Goal: Information Seeking & Learning: Learn about a topic

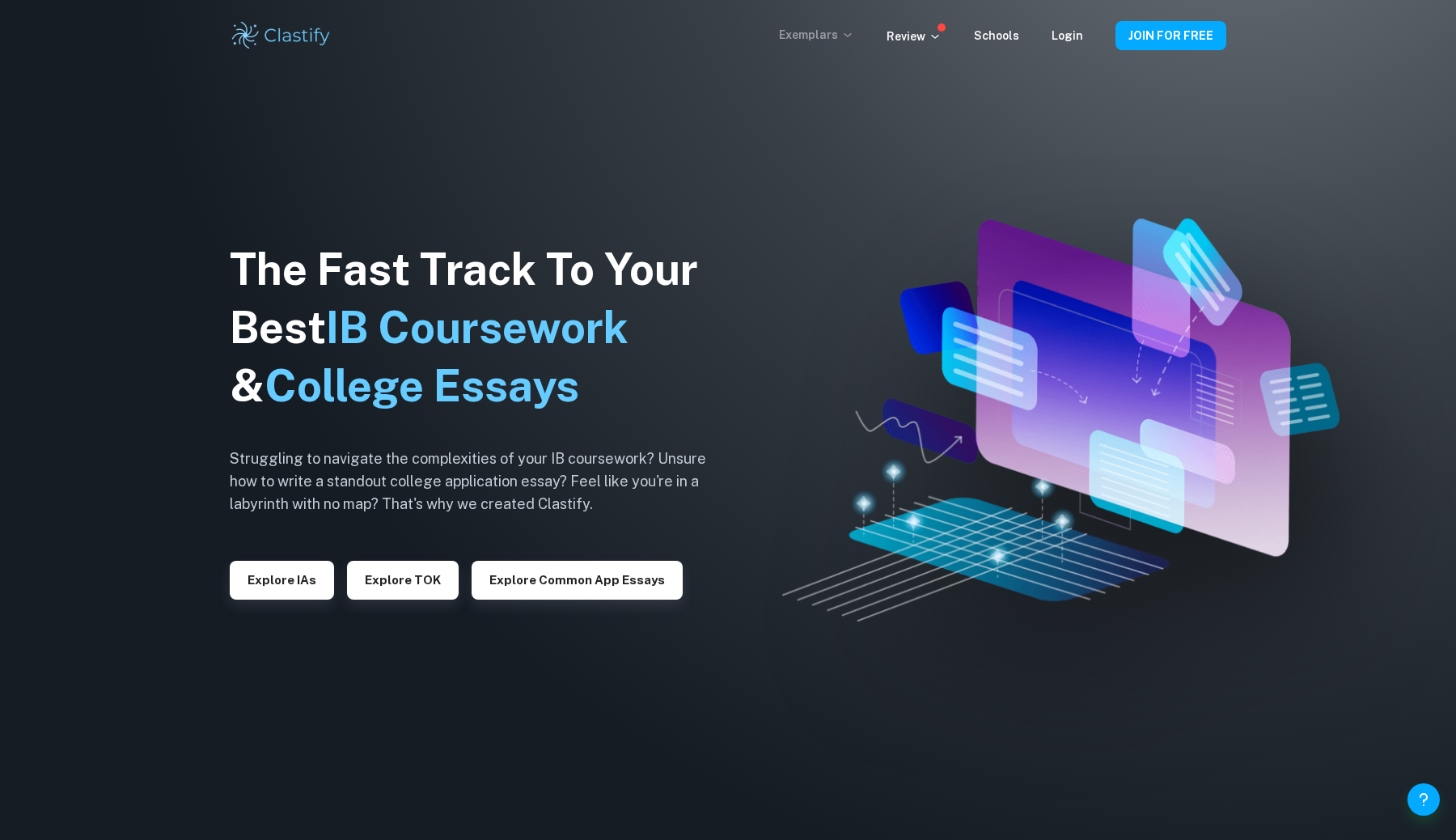
click at [838, 33] on p "Exemplars" at bounding box center [817, 34] width 76 height 18
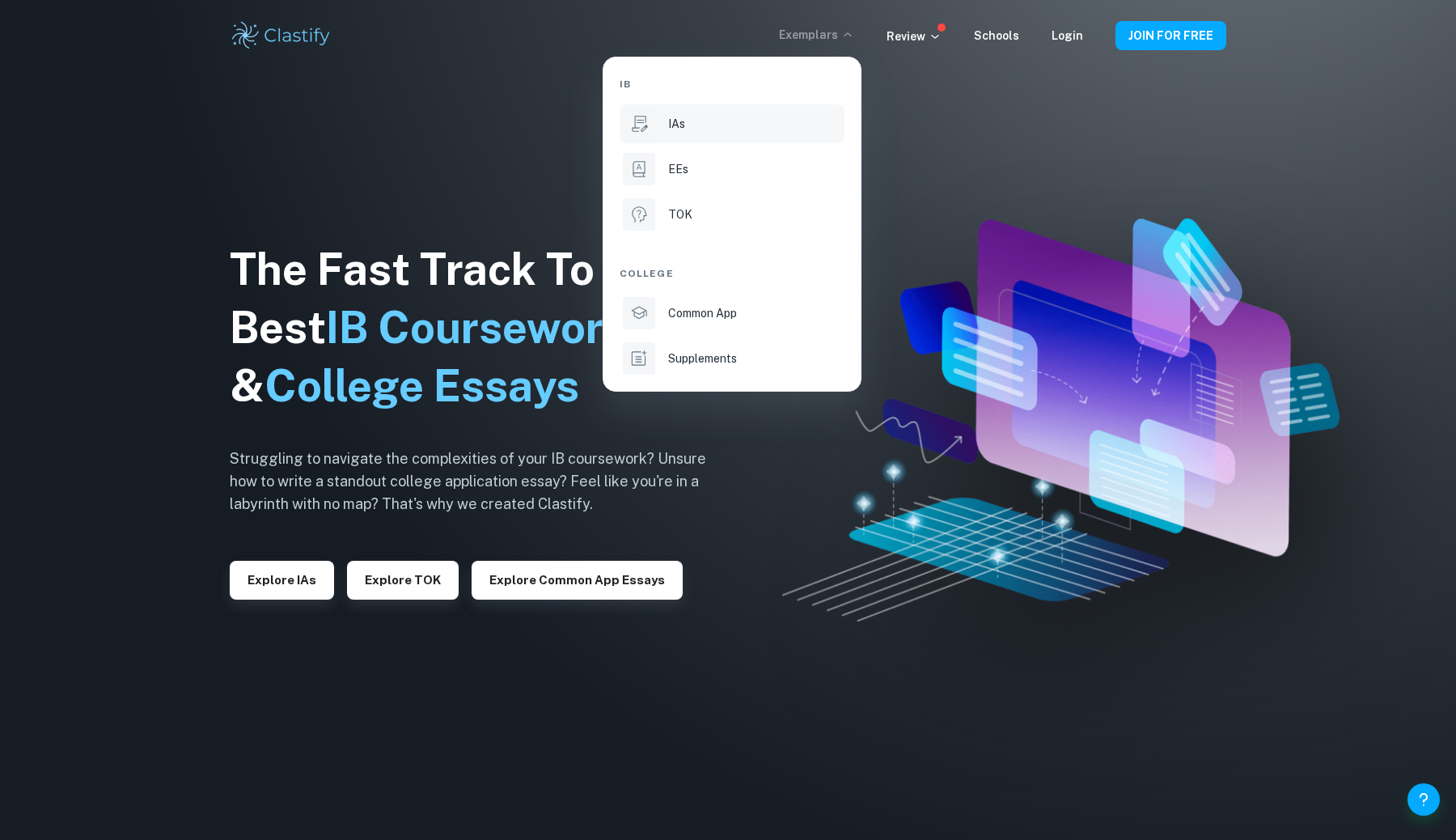
click at [679, 119] on p "IAs" at bounding box center [676, 123] width 17 height 18
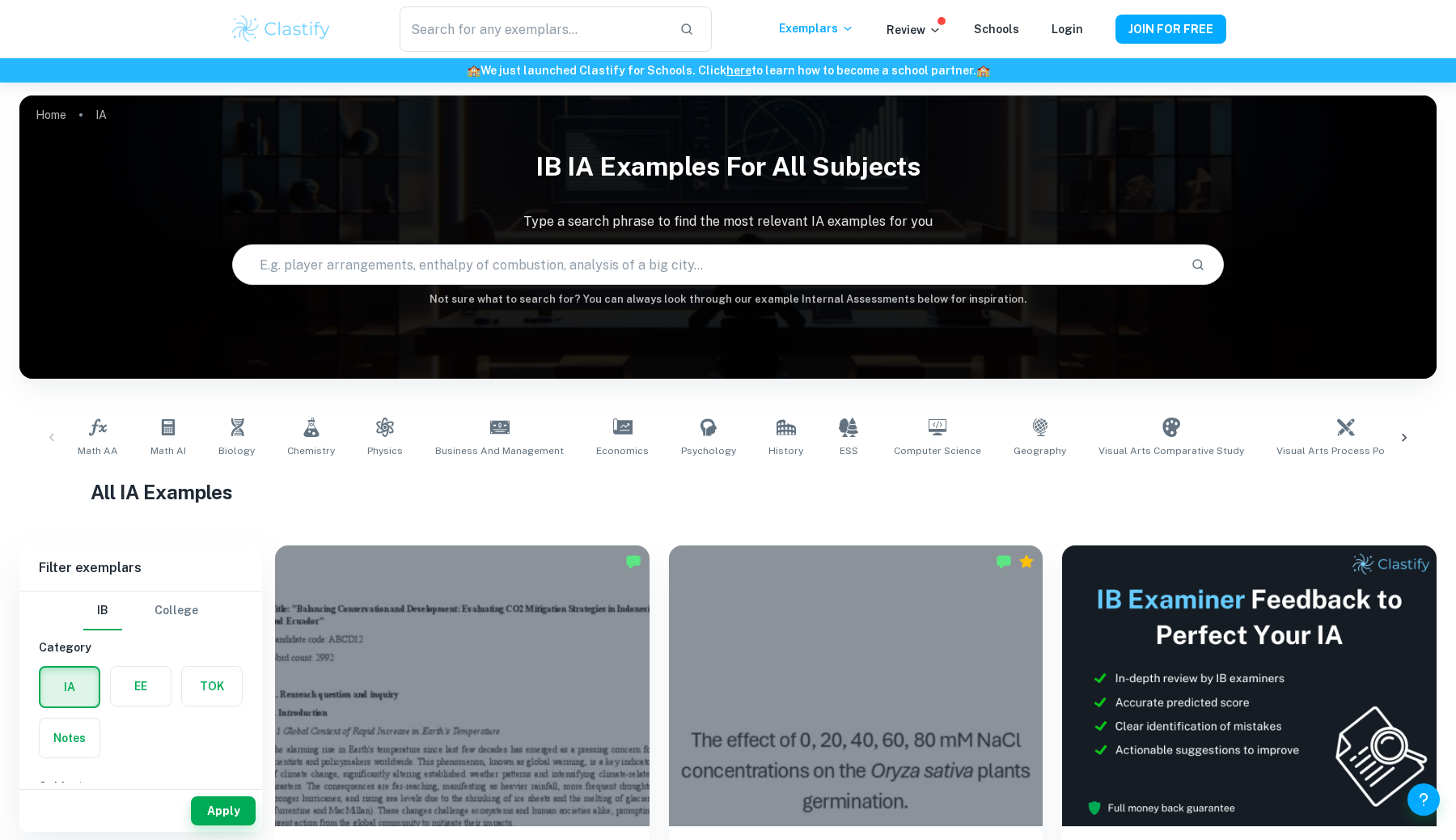
click at [395, 255] on input "text" at bounding box center [705, 265] width 945 height 45
paste input "How does the volume of identical balls affect terminal velocity in glycerol?"
type input "How does the volume of identical balls affect terminal velocity in glycerol?"
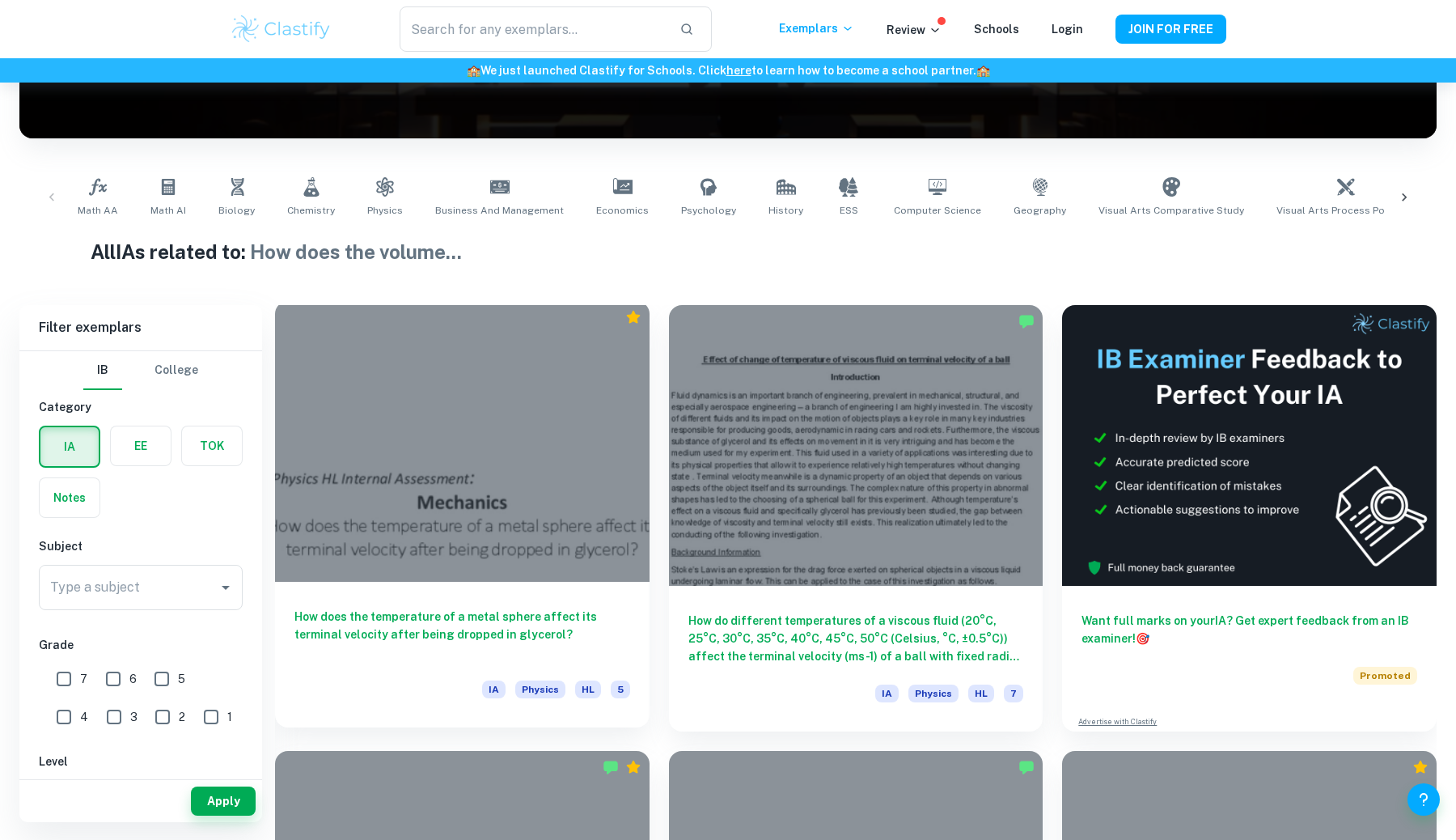
scroll to position [251, 0]
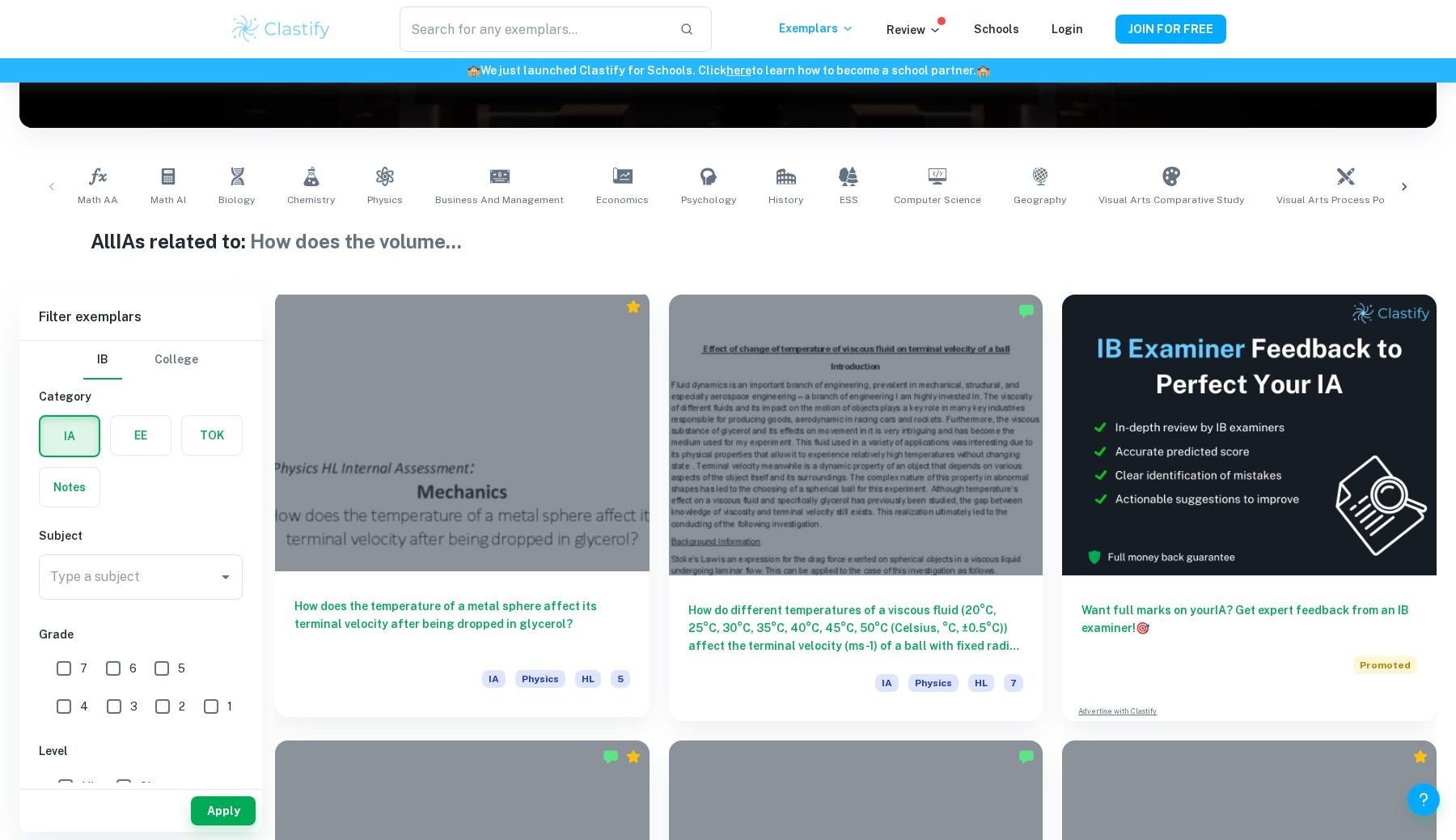
click at [465, 584] on div "How does the temperature of a metal sphere affect its terminal velocity after b…" at bounding box center [463, 644] width 375 height 146
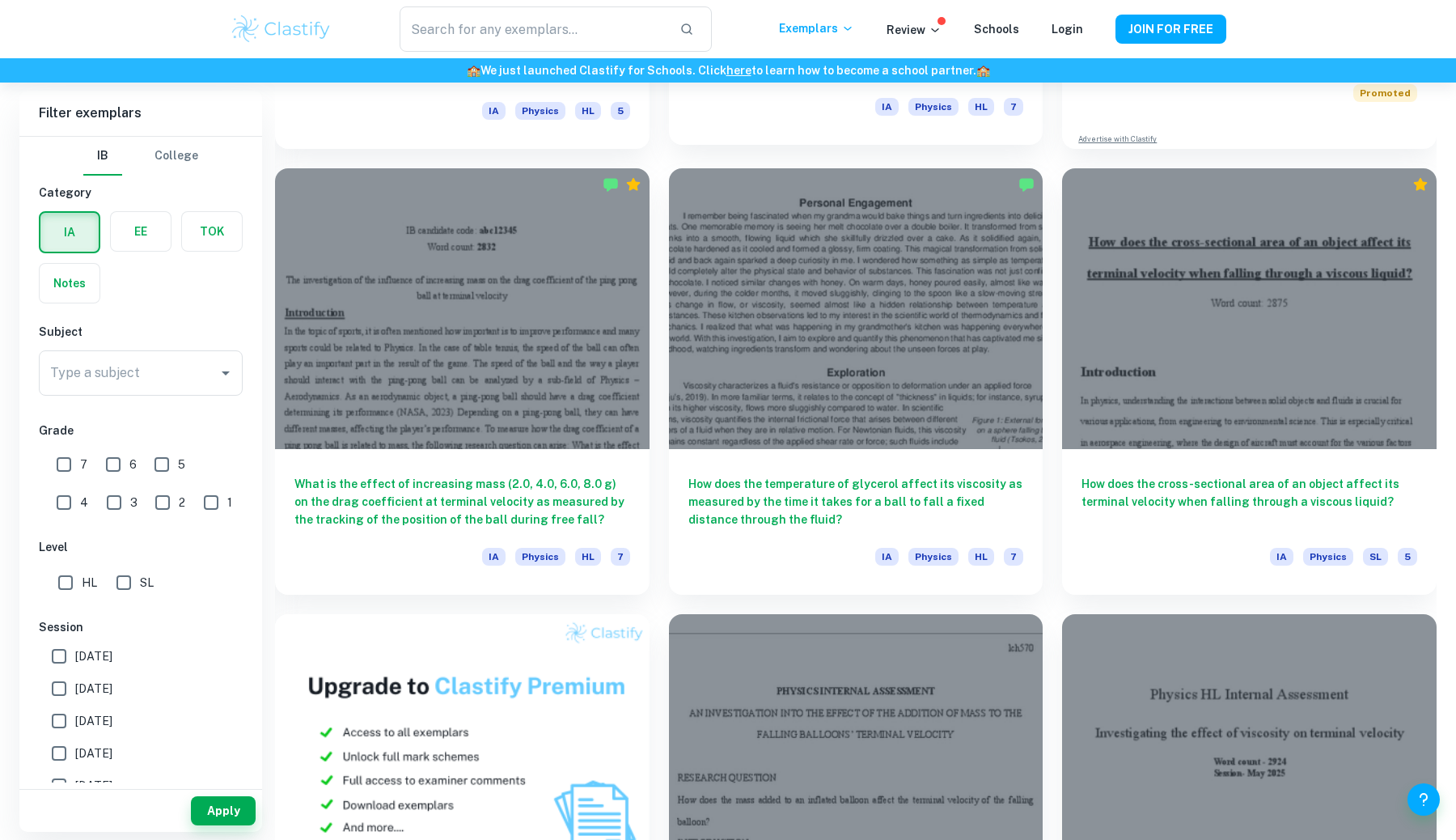
scroll to position [825, 0]
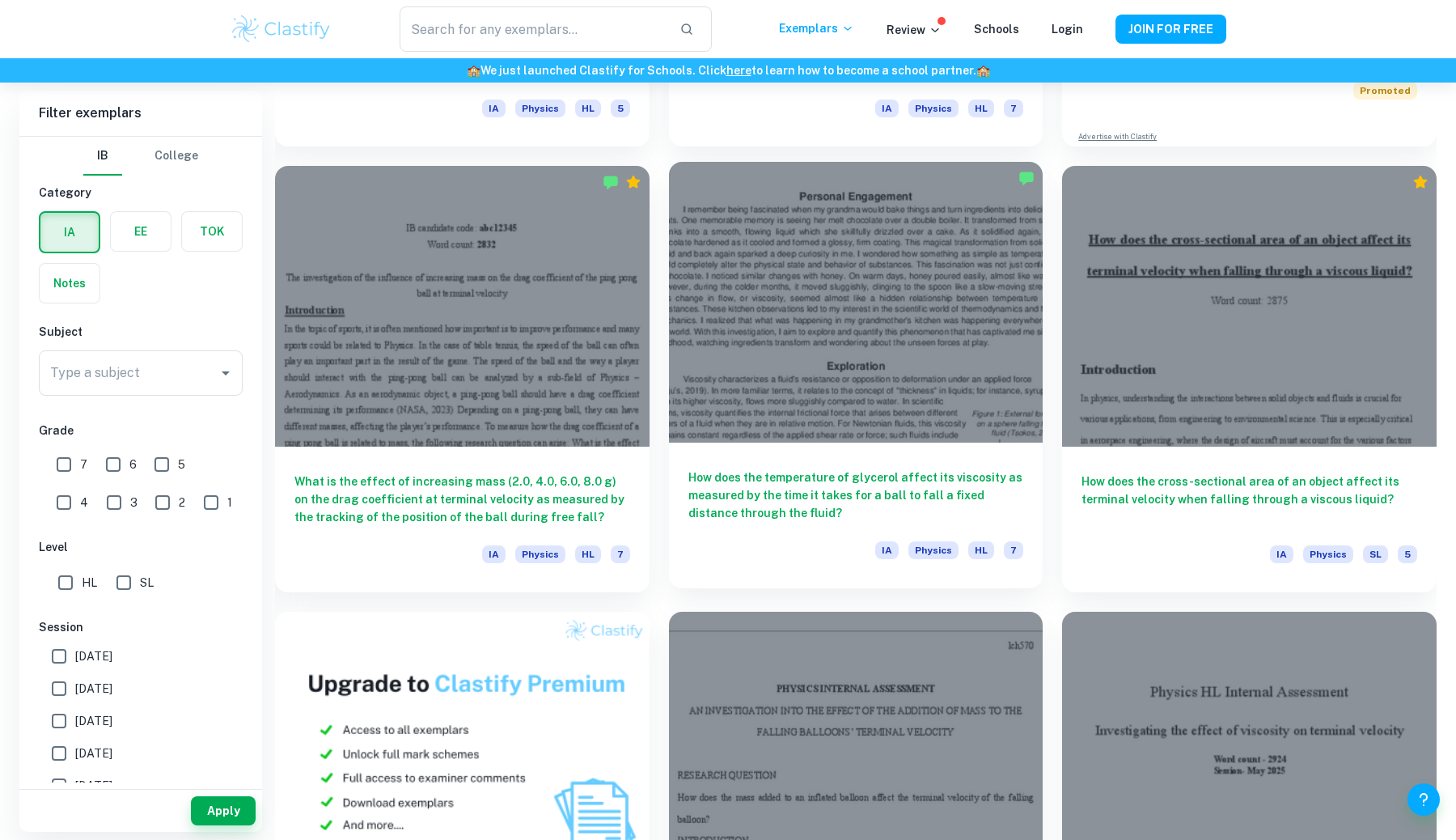
click at [817, 483] on h6 "How does the temperature of glycerol affect its viscosity as measured by the ti…" at bounding box center [856, 495] width 336 height 53
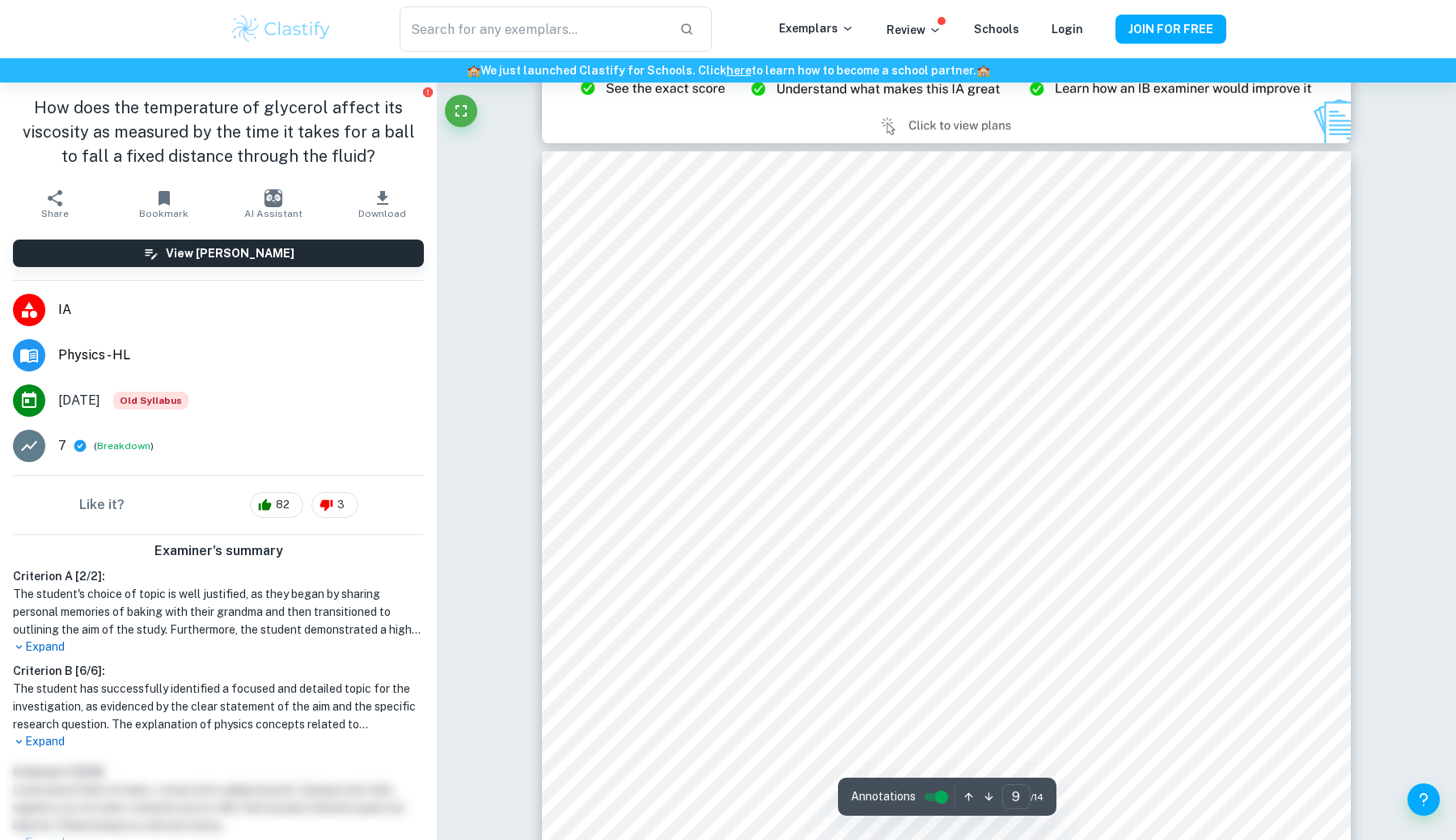
scroll to position [8744, 0]
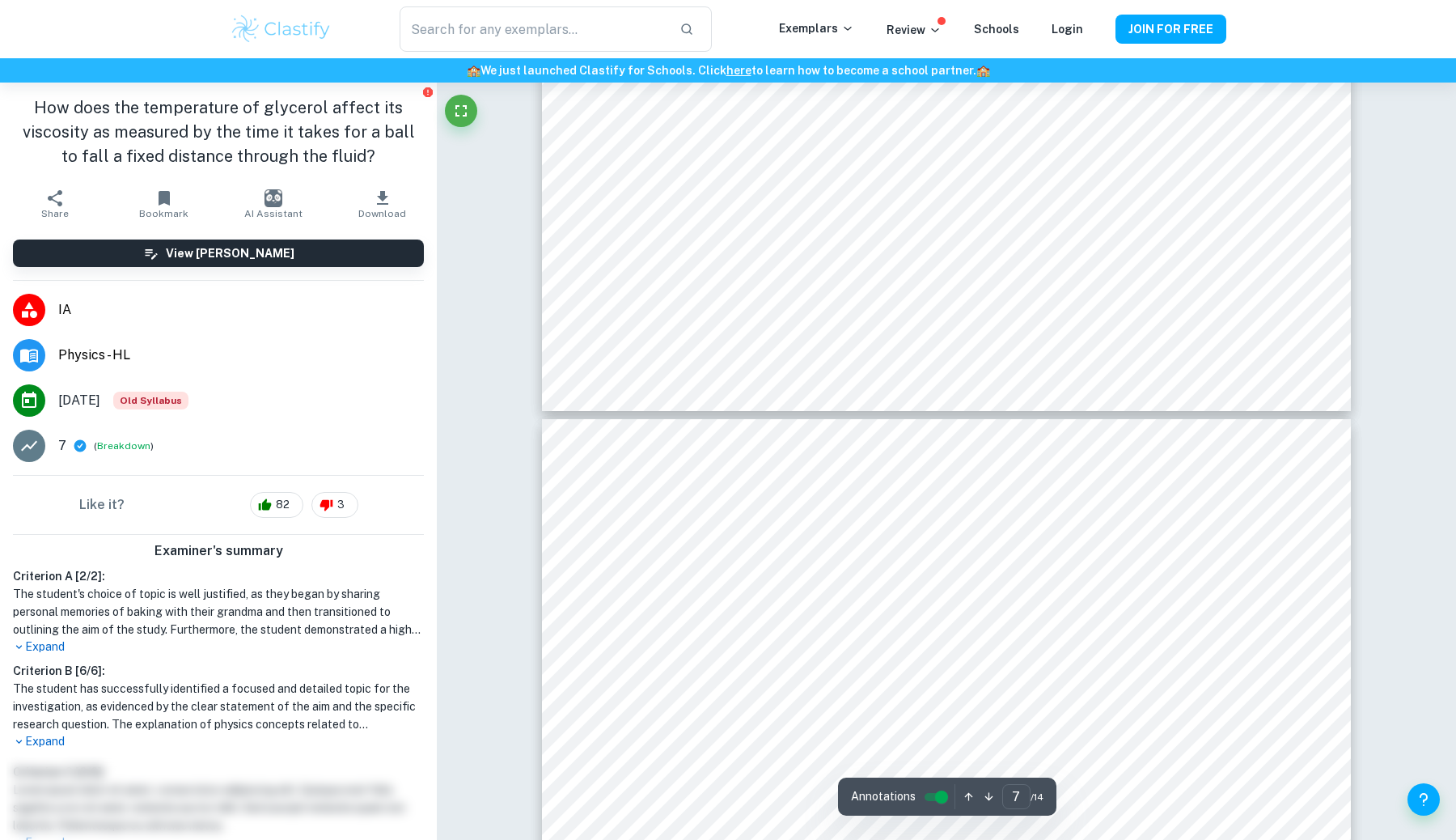
type input "6"
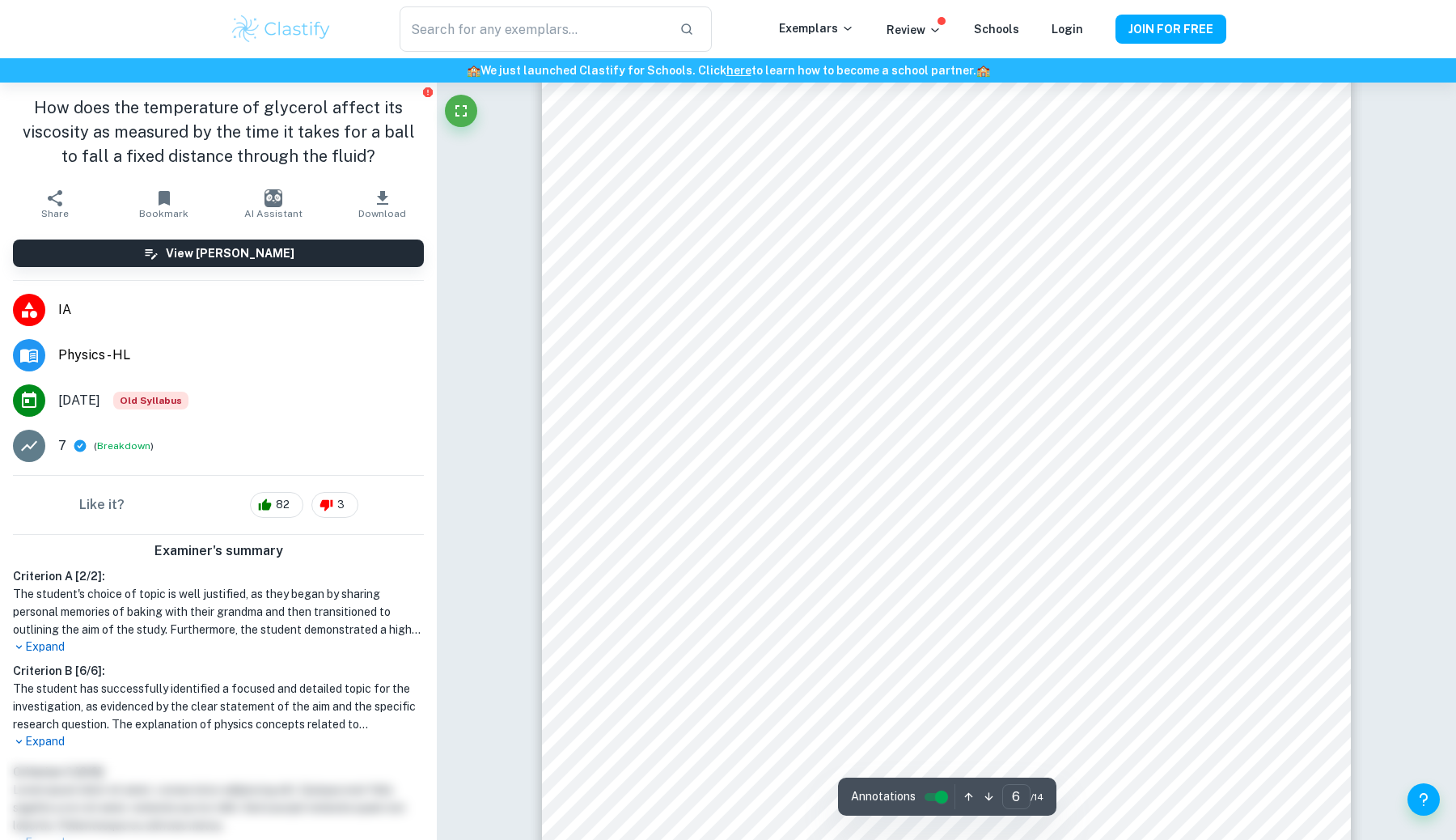
scroll to position [5655, 0]
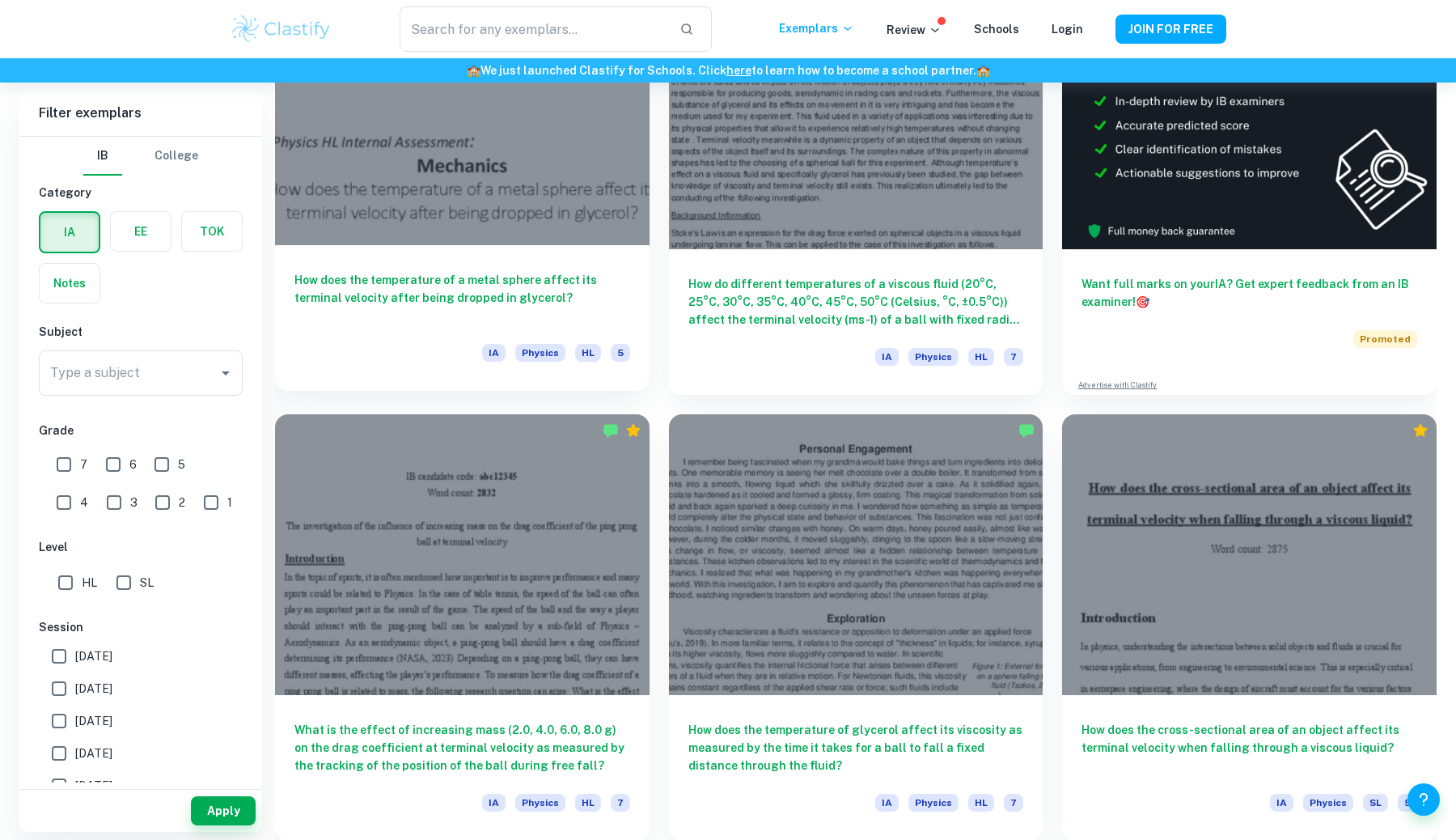
scroll to position [613, 0]
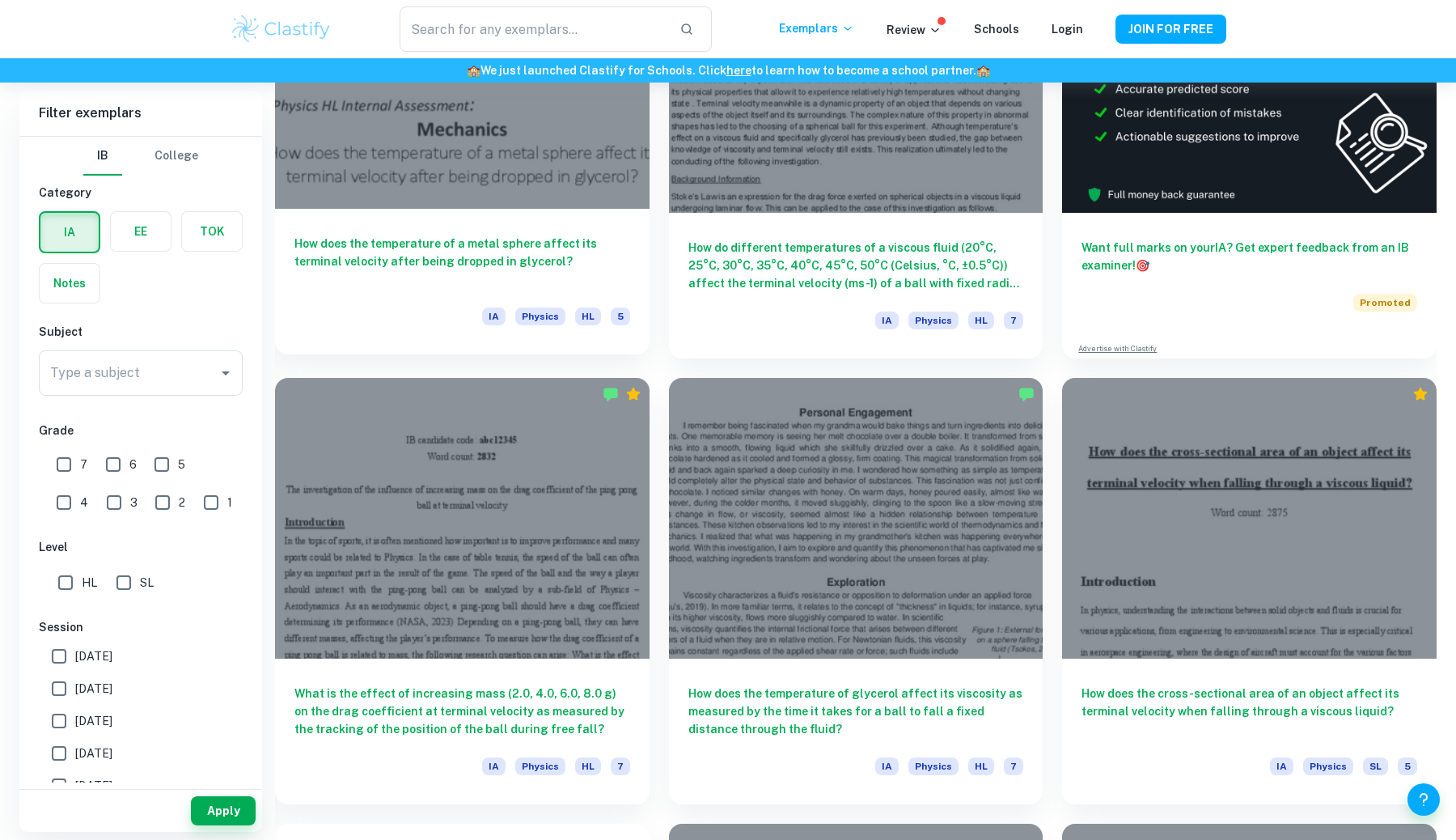
click at [384, 201] on div at bounding box center [463, 68] width 375 height 281
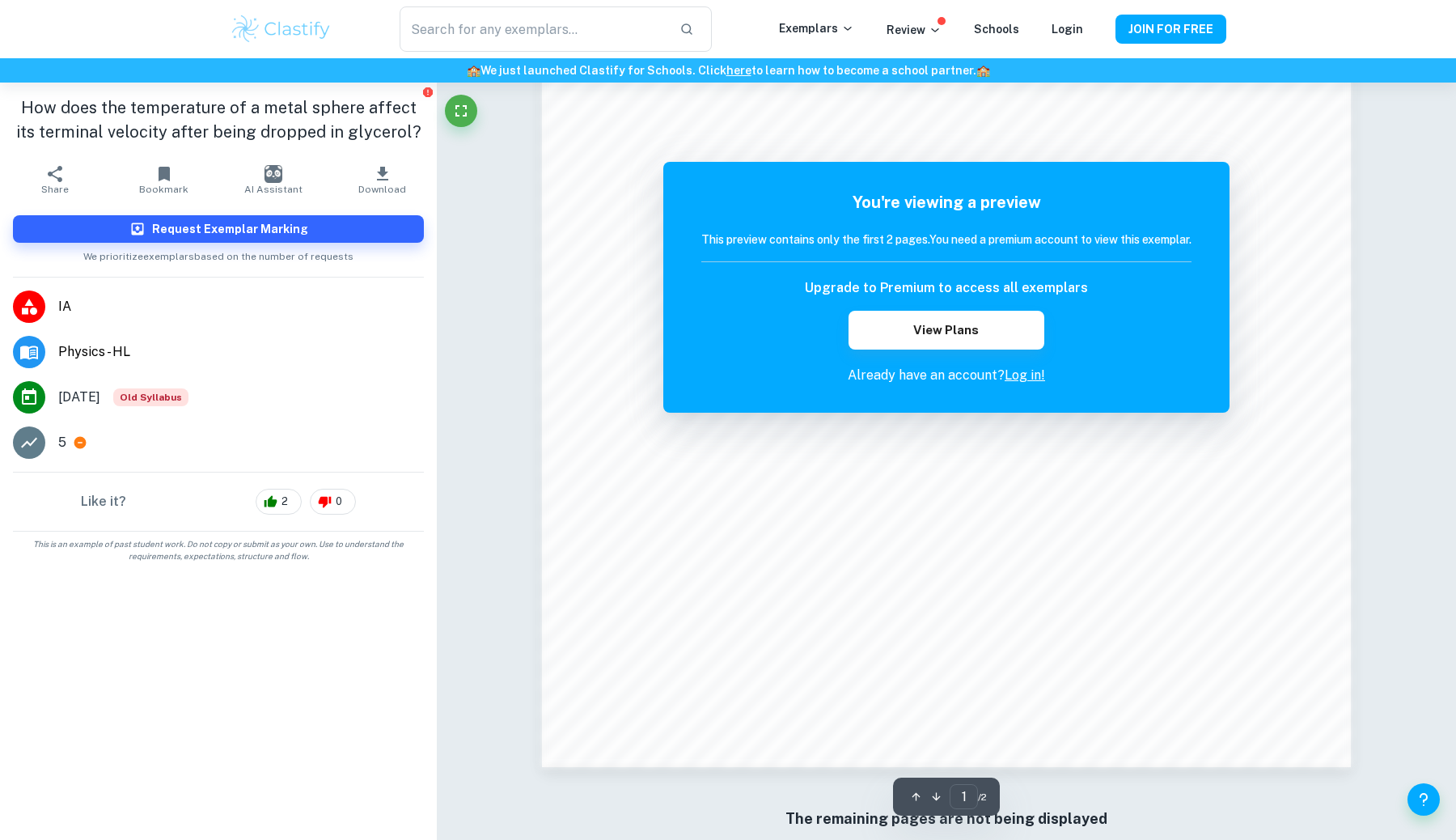
scroll to position [1667, 0]
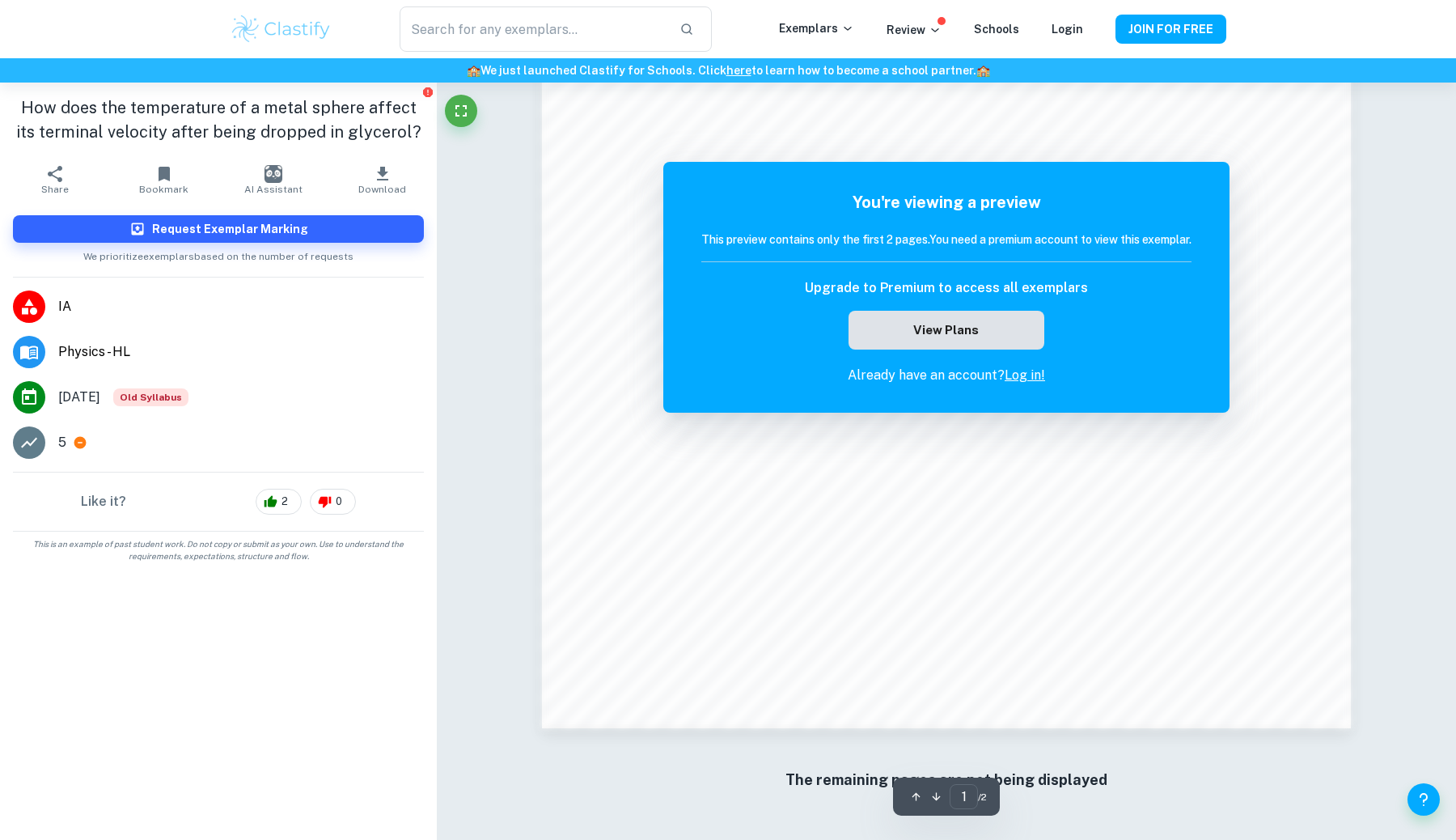
click at [946, 322] on button "View Plans" at bounding box center [946, 329] width 196 height 39
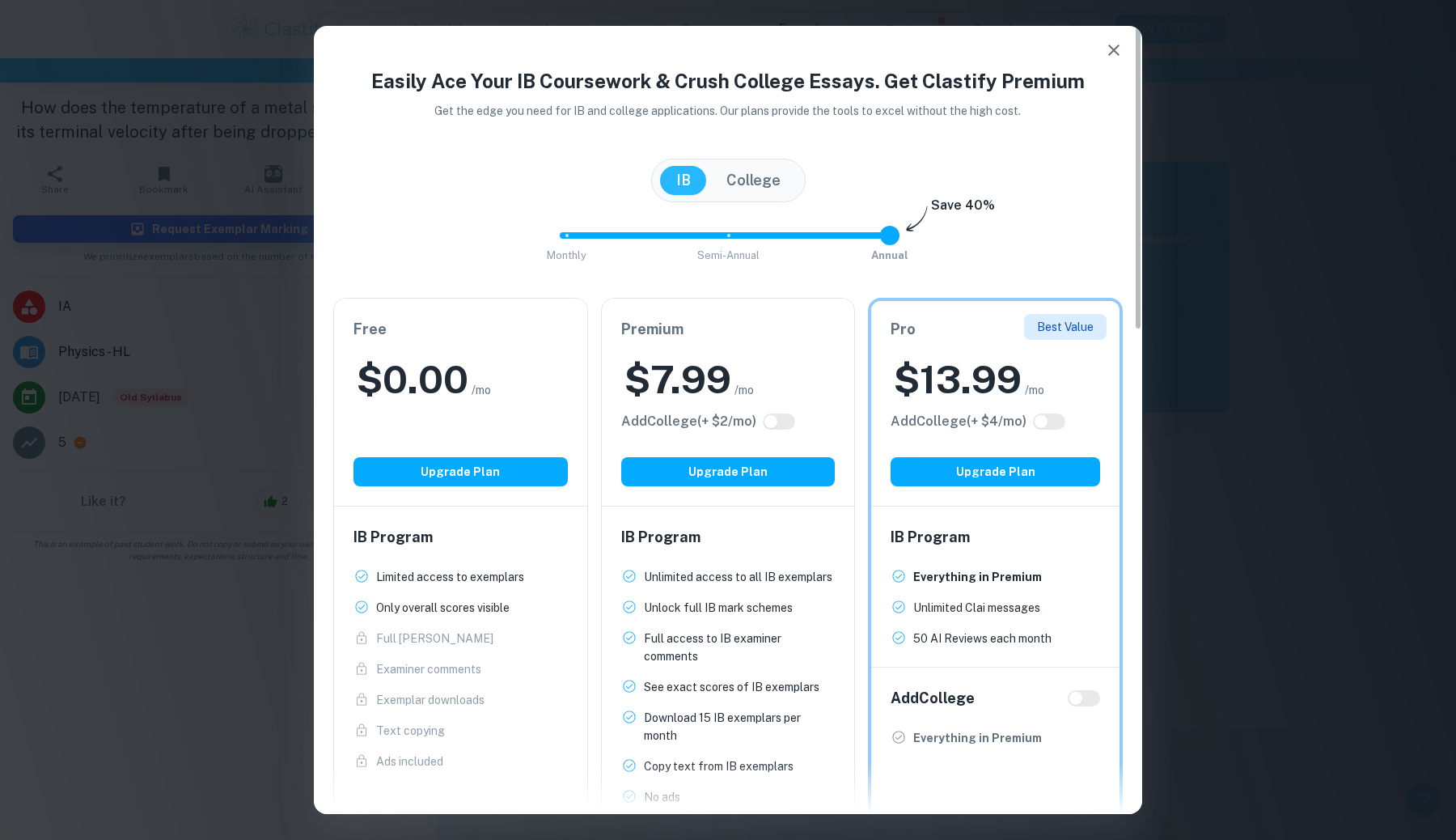
click at [1249, 572] on div "Easily Ace Your IB Coursework & Crush College Essays. Get Clastify Premium Get …" at bounding box center [728, 420] width 1456 height 840
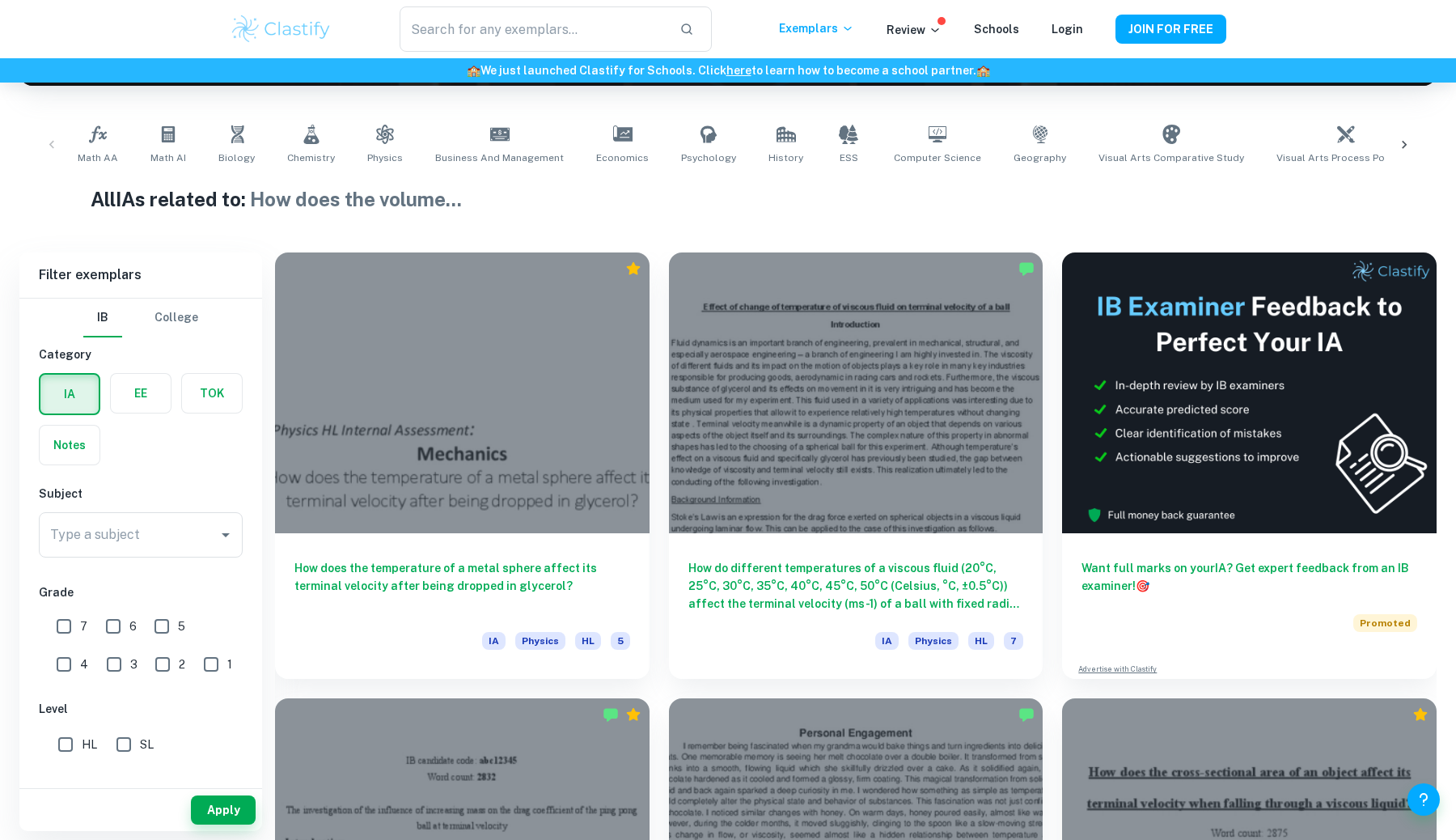
scroll to position [291, 0]
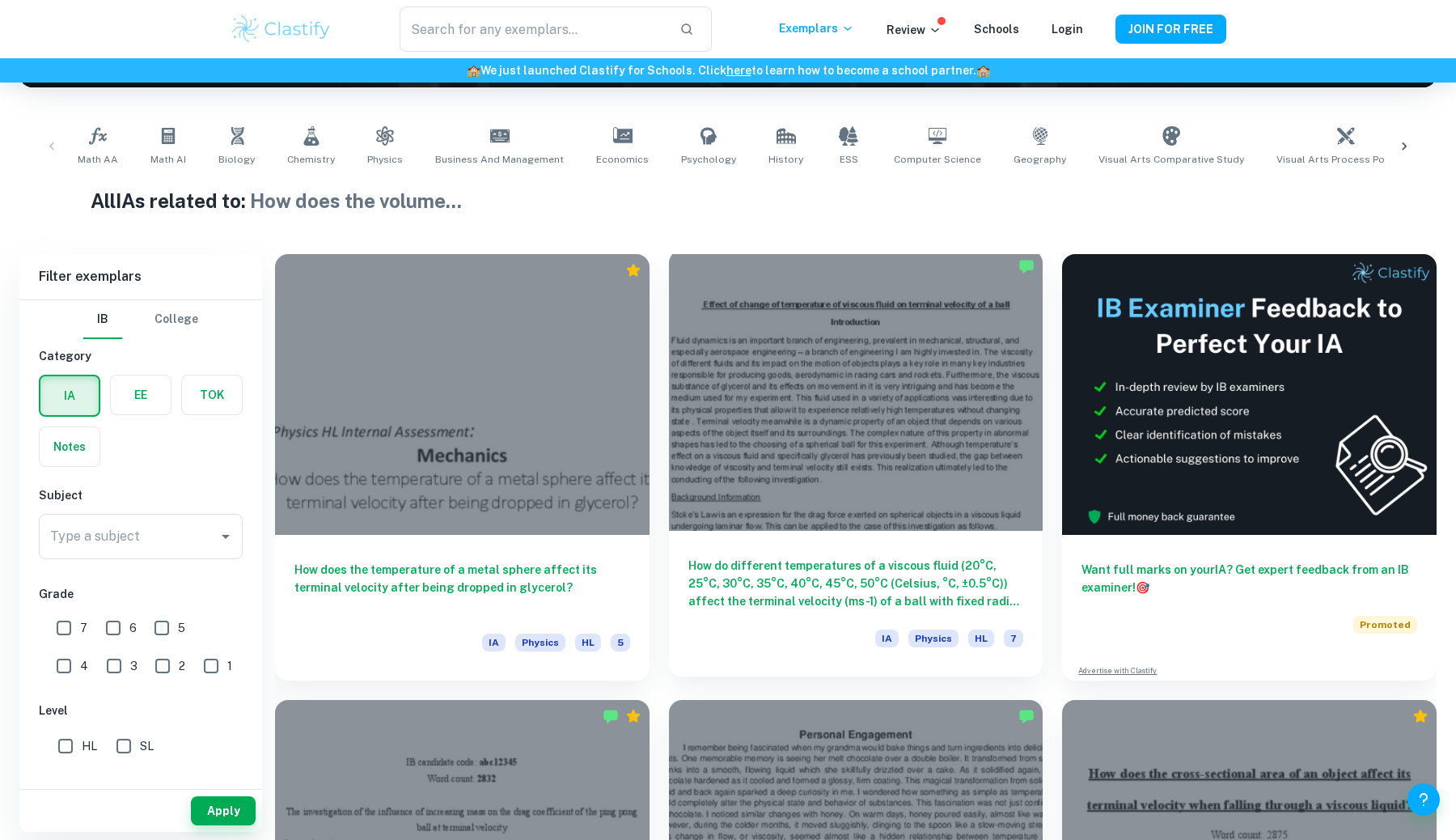
click at [829, 478] on div at bounding box center [856, 390] width 375 height 281
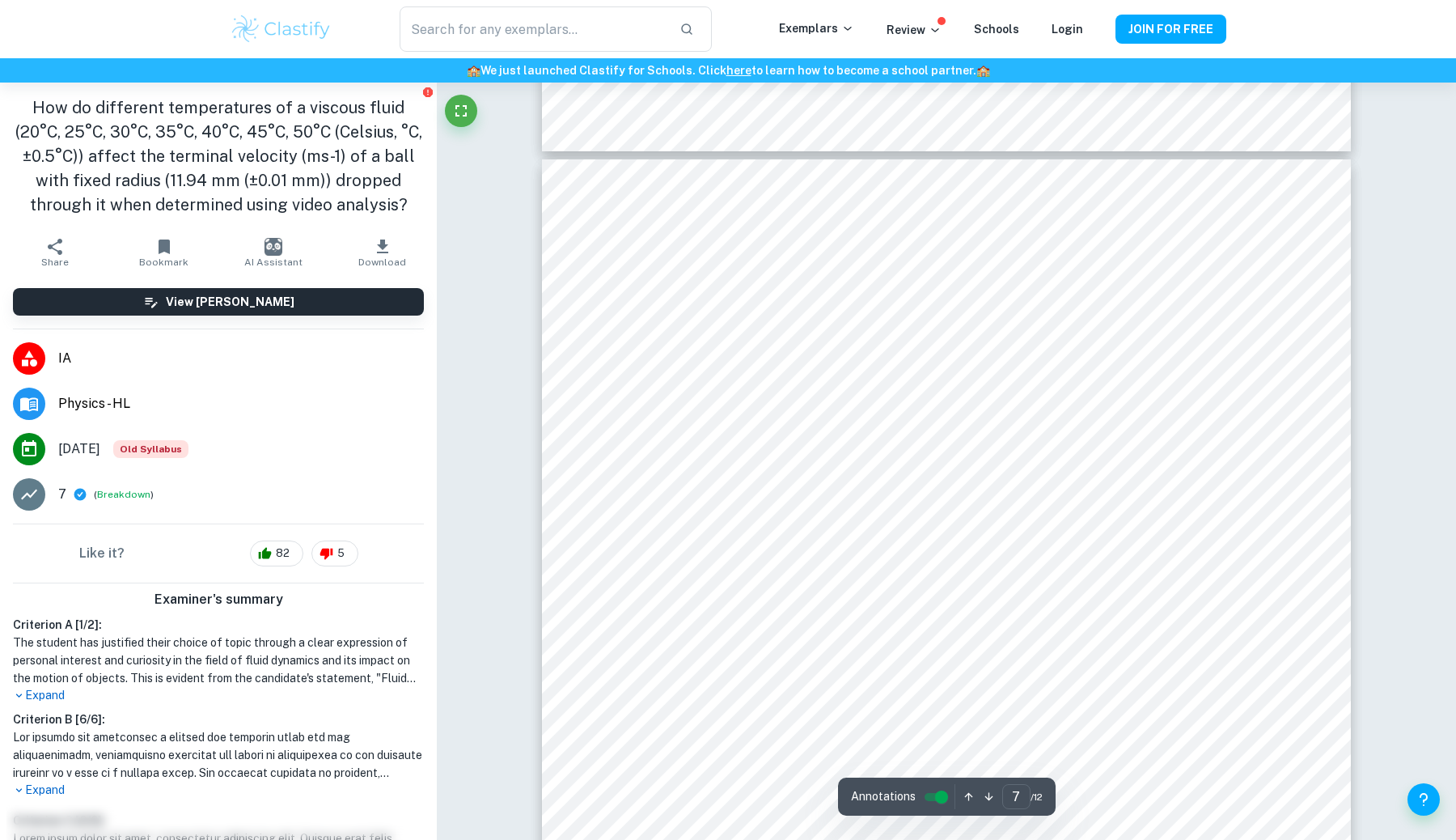
scroll to position [6524, 0]
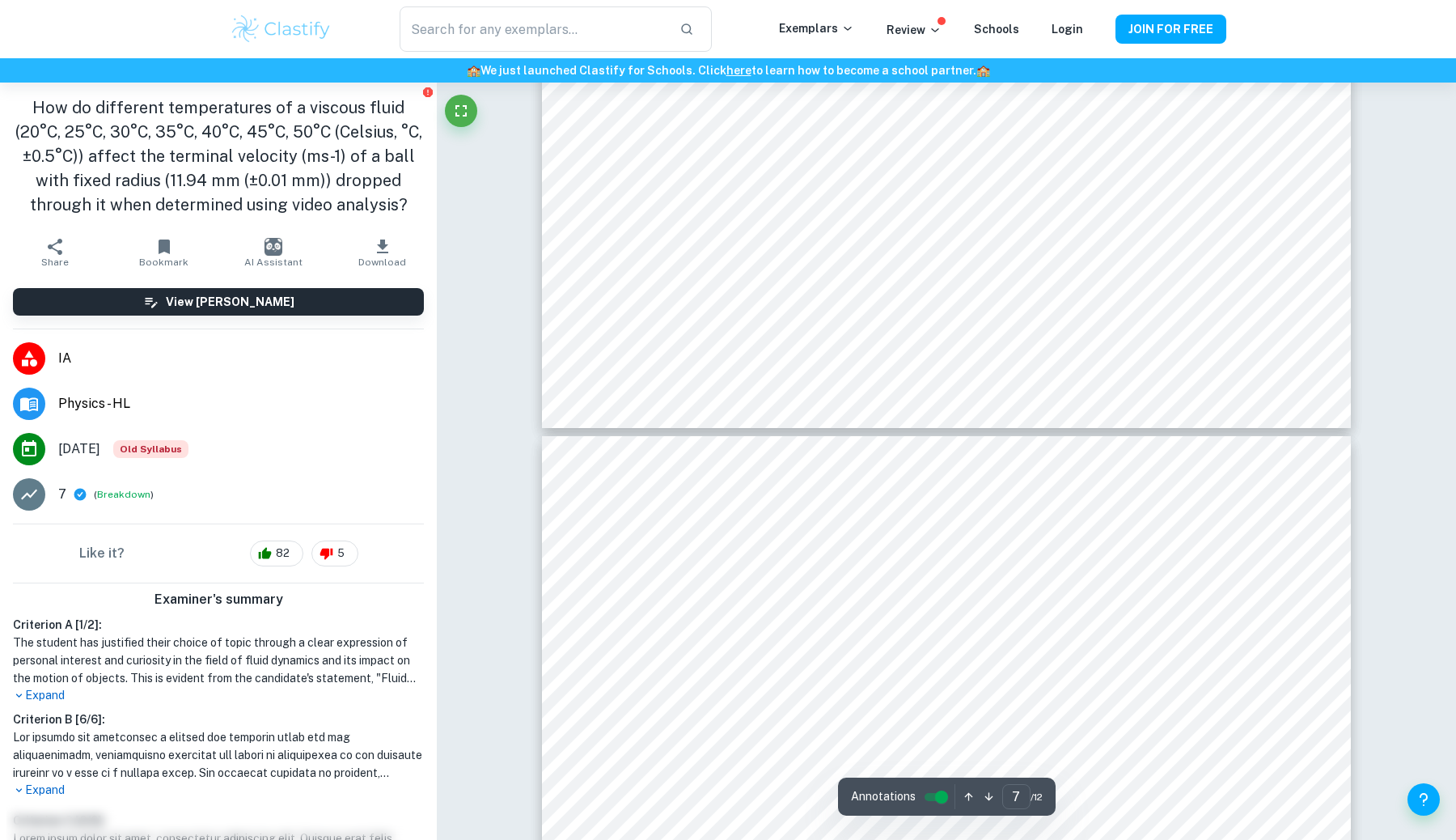
type input "6"
